Goal: Task Accomplishment & Management: Use online tool/utility

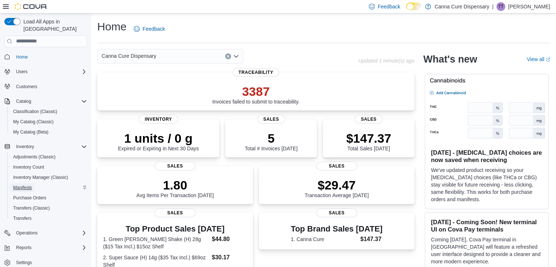
click at [34, 183] on link "Manifests" at bounding box center [22, 187] width 24 height 9
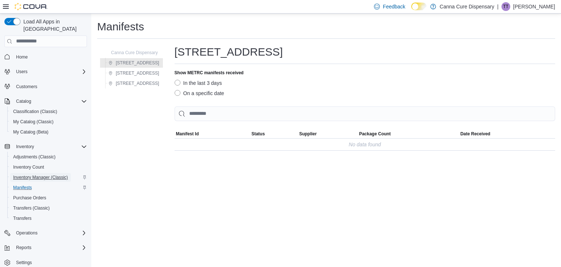
click at [43, 173] on span "Inventory Manager (Classic)" at bounding box center [40, 177] width 55 height 9
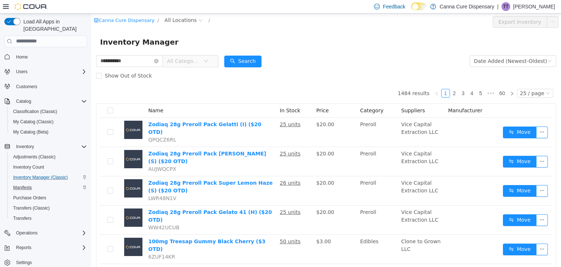
type input "**********"
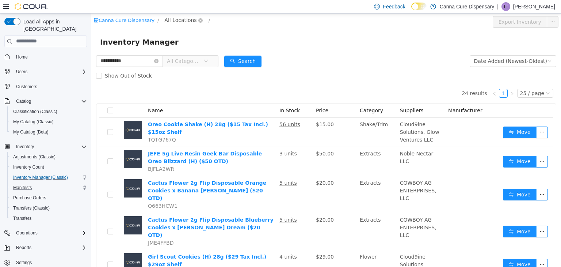
click at [174, 22] on span "All Locations" at bounding box center [180, 20] width 32 height 8
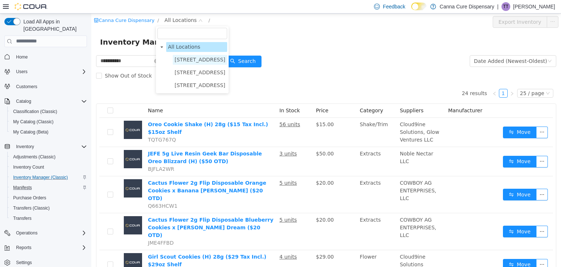
click at [182, 58] on span "[STREET_ADDRESS]" at bounding box center [200, 59] width 51 height 6
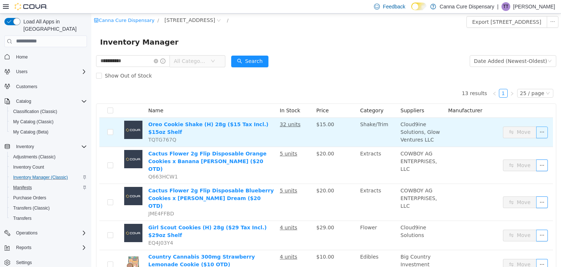
click at [536, 129] on button "button" at bounding box center [542, 132] width 12 height 12
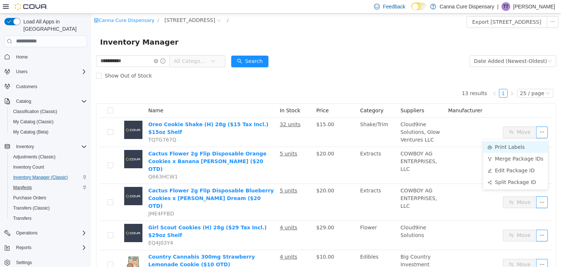
click at [512, 145] on li "Print Labels" at bounding box center [515, 147] width 65 height 12
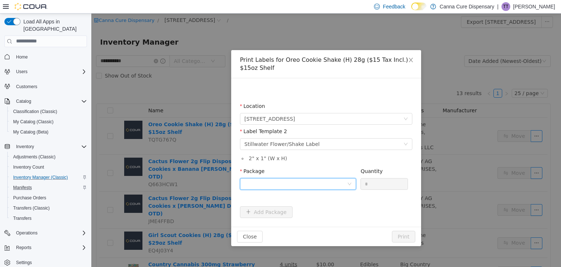
click at [294, 185] on div at bounding box center [295, 183] width 103 height 11
click at [308, 208] on strong "1A40E01000048CB000000226" at bounding box center [287, 210] width 86 height 6
click at [374, 184] on input "*" at bounding box center [384, 183] width 47 height 11
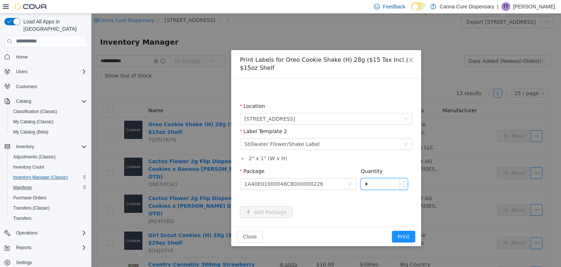
click at [374, 184] on input "*" at bounding box center [384, 183] width 47 height 11
type input "**"
click at [392, 230] on button "Print" at bounding box center [403, 236] width 23 height 12
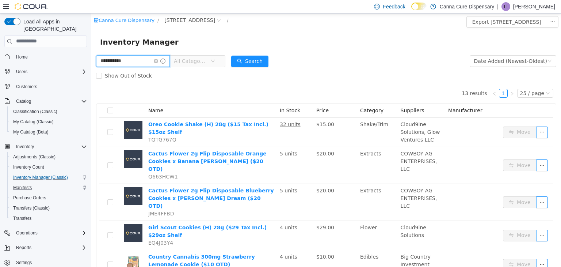
click at [127, 63] on input "**********" at bounding box center [133, 61] width 74 height 12
click at [124, 63] on input "**********" at bounding box center [133, 61] width 74 height 12
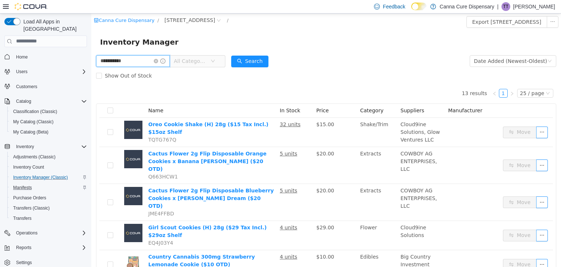
click at [124, 63] on input "**********" at bounding box center [133, 61] width 74 height 12
type input "**********"
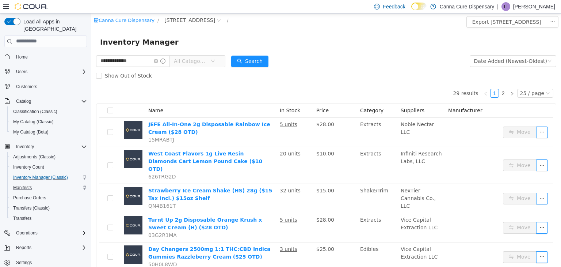
click at [206, 65] on span "All Categories" at bounding box center [192, 60] width 37 height 11
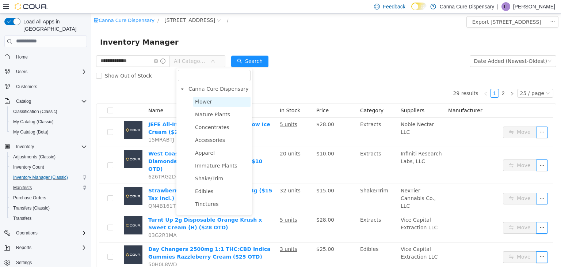
click at [206, 100] on span "Flower" at bounding box center [203, 101] width 17 height 6
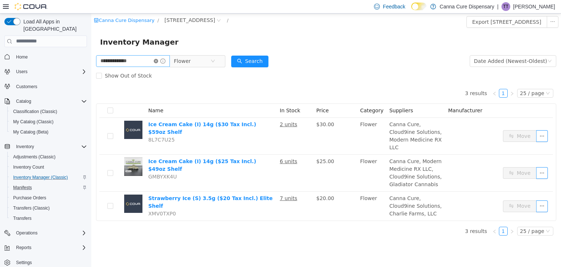
click at [158, 61] on icon "icon: close-circle" at bounding box center [156, 60] width 4 height 4
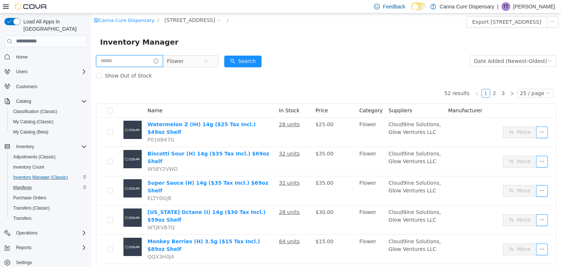
click at [136, 62] on input "text" at bounding box center [129, 61] width 67 height 12
click at [375, 69] on div "Show Out of Stock" at bounding box center [326, 75] width 460 height 15
click at [188, 22] on span "[STREET_ADDRESS]" at bounding box center [189, 20] width 51 height 8
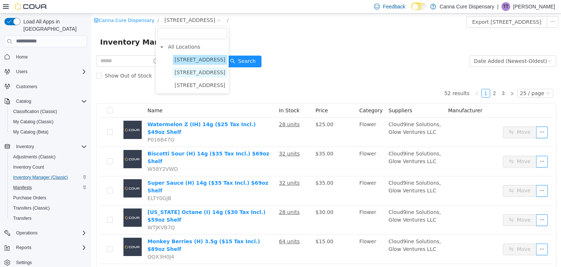
click at [188, 73] on span "[STREET_ADDRESS]" at bounding box center [200, 72] width 51 height 6
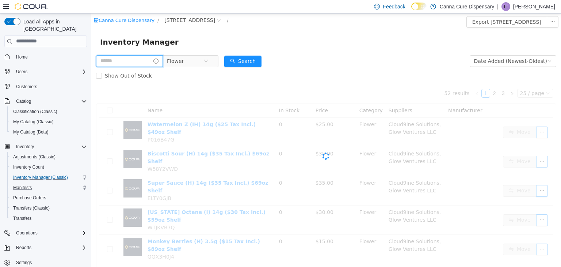
click at [129, 62] on input "text" at bounding box center [129, 61] width 67 height 12
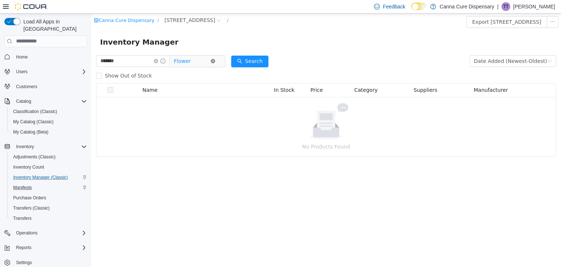
click at [215, 59] on icon "icon: close-circle" at bounding box center [213, 60] width 4 height 4
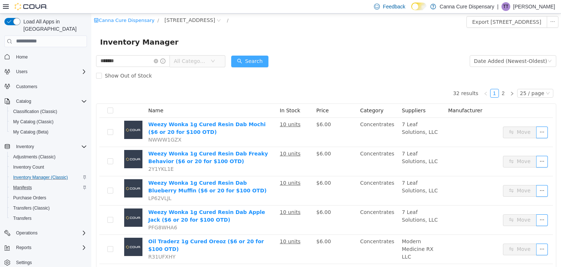
click at [252, 60] on button "Search" at bounding box center [249, 61] width 37 height 12
click at [140, 65] on input "*******" at bounding box center [133, 61] width 74 height 12
type input "**********"
click at [204, 58] on span "All Categories" at bounding box center [190, 60] width 33 height 7
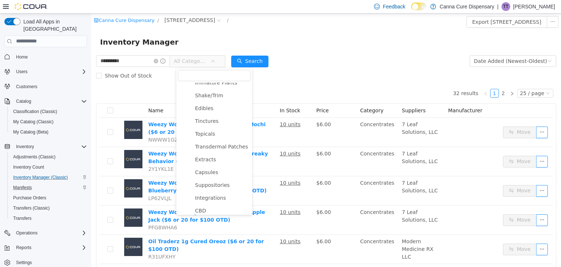
scroll to position [83, 0]
click at [205, 161] on span "Extracts" at bounding box center [205, 159] width 21 height 6
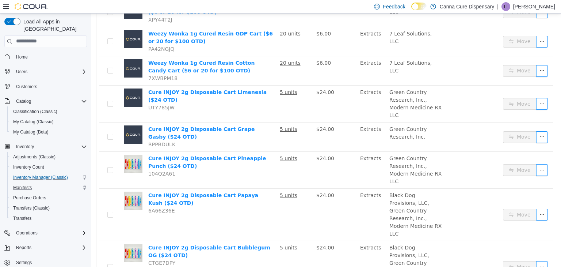
scroll to position [0, 0]
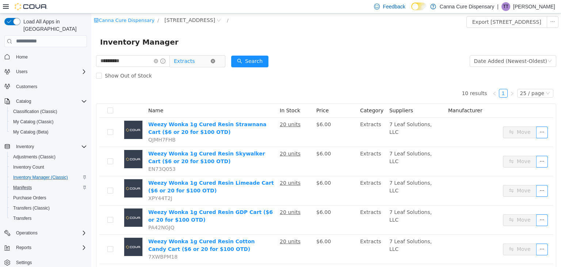
click at [215, 60] on icon "icon: close-circle" at bounding box center [213, 60] width 4 height 4
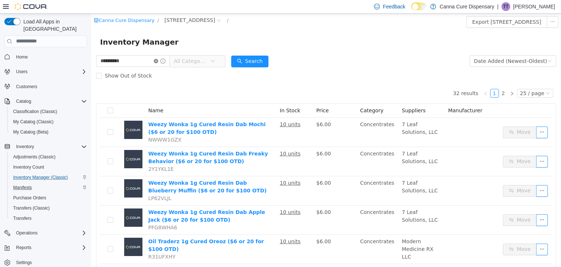
click at [158, 61] on icon "icon: close-circle" at bounding box center [156, 60] width 4 height 4
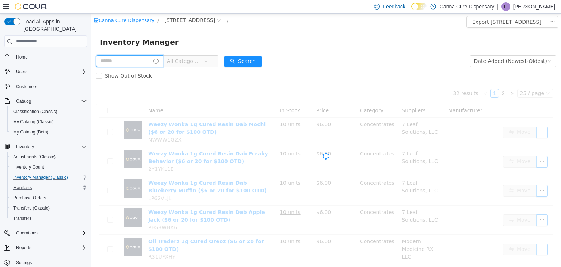
click at [130, 61] on input "text" at bounding box center [129, 61] width 67 height 12
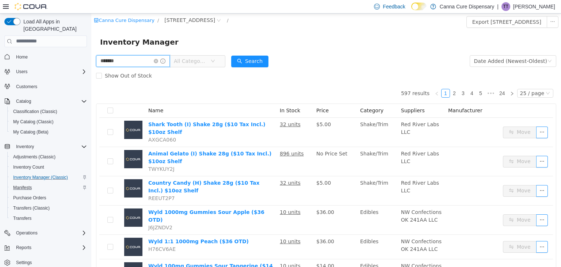
type input "*******"
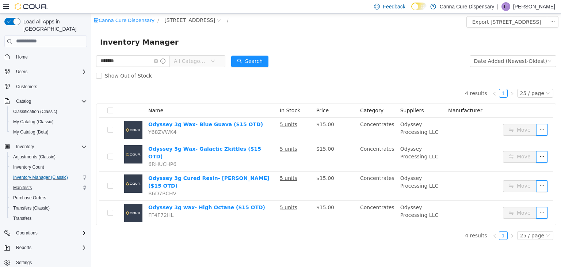
click at [199, 62] on span "All Categories" at bounding box center [190, 60] width 33 height 7
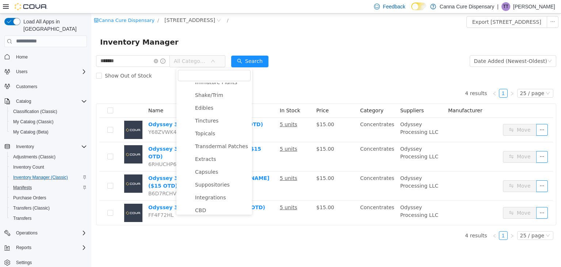
scroll to position [115, 0]
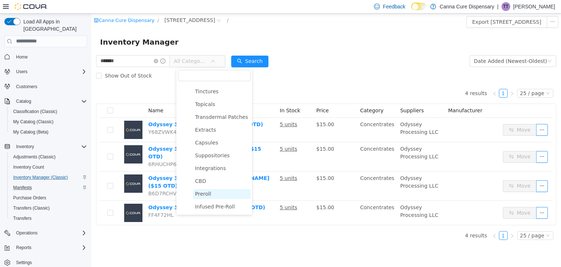
click at [199, 190] on span "Preroll" at bounding box center [203, 193] width 16 height 6
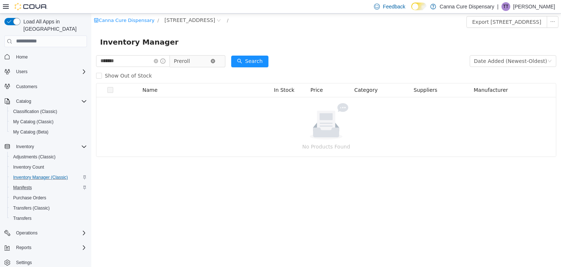
click at [215, 61] on icon "icon: close-circle" at bounding box center [213, 60] width 4 height 4
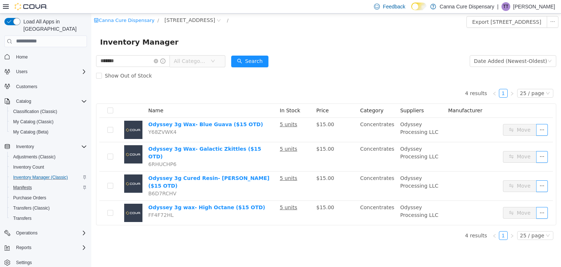
click at [303, 75] on div "Show Out of Stock" at bounding box center [326, 75] width 460 height 15
click at [177, 19] on span "[STREET_ADDRESS]" at bounding box center [189, 20] width 51 height 8
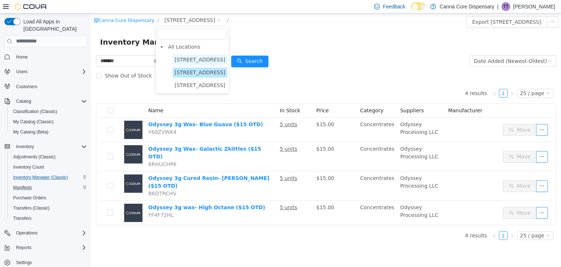
click at [187, 58] on span "[STREET_ADDRESS]" at bounding box center [200, 59] width 51 height 6
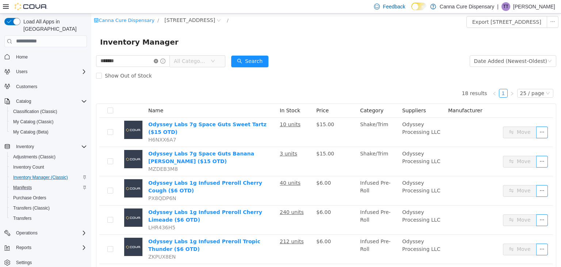
click at [158, 61] on icon "icon: close-circle" at bounding box center [156, 60] width 4 height 4
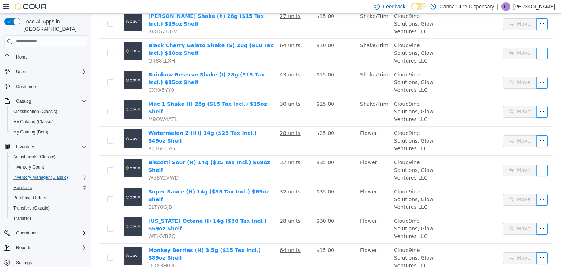
scroll to position [343, 0]
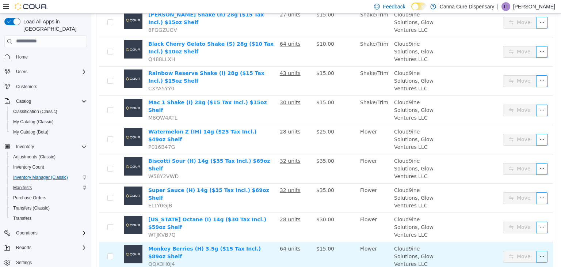
click at [536, 250] on button "button" at bounding box center [542, 256] width 12 height 12
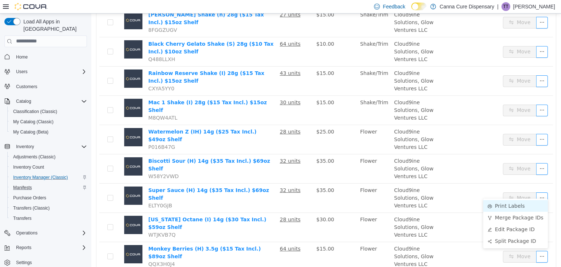
click at [506, 205] on li "Print Labels" at bounding box center [515, 205] width 65 height 12
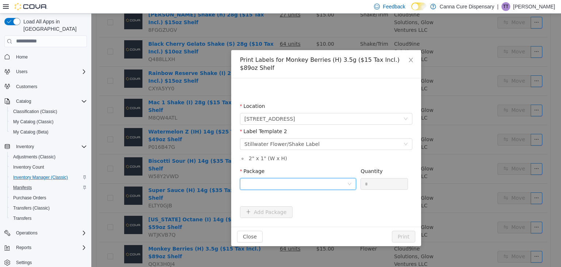
click at [337, 178] on div at bounding box center [295, 183] width 103 height 11
click at [306, 211] on strong "1A40E01000048CB000000232" at bounding box center [287, 210] width 86 height 6
click at [408, 232] on button "Print" at bounding box center [403, 236] width 23 height 12
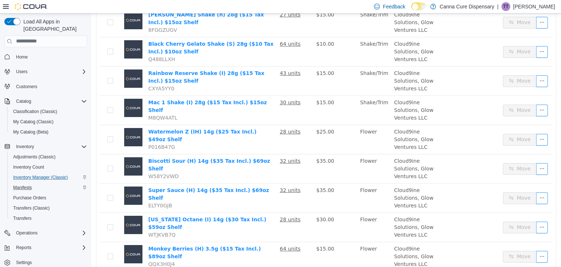
click at [514, 232] on li "Print Labels" at bounding box center [515, 230] width 65 height 12
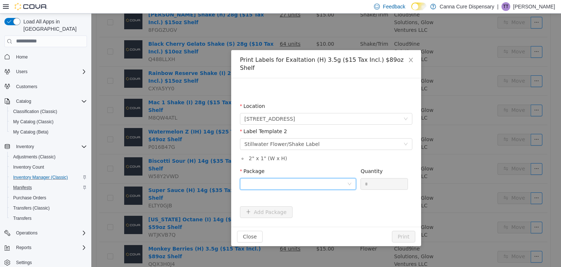
click at [308, 178] on div at bounding box center [295, 183] width 103 height 11
click at [285, 203] on strong "1A40E01000048CB000000230" at bounding box center [287, 202] width 86 height 6
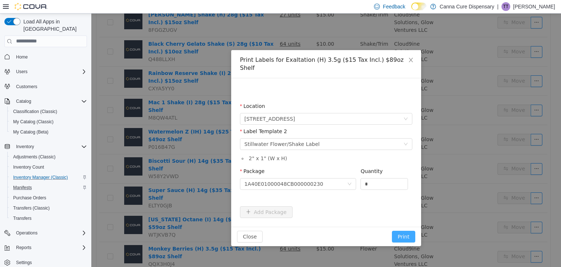
click at [407, 230] on button "Print" at bounding box center [403, 236] width 23 height 12
